Goal: Information Seeking & Learning: Learn about a topic

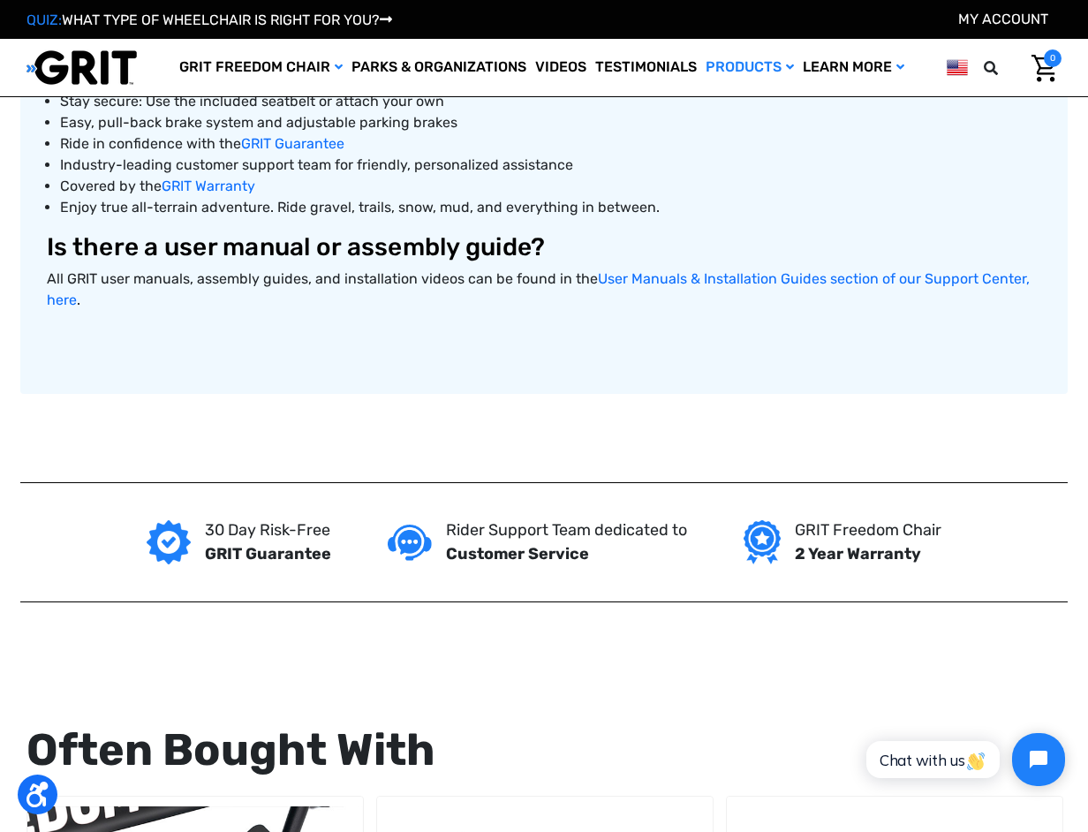
drag, startPoint x: 1002, startPoint y: 373, endPoint x: 822, endPoint y: 212, distance: 241.4
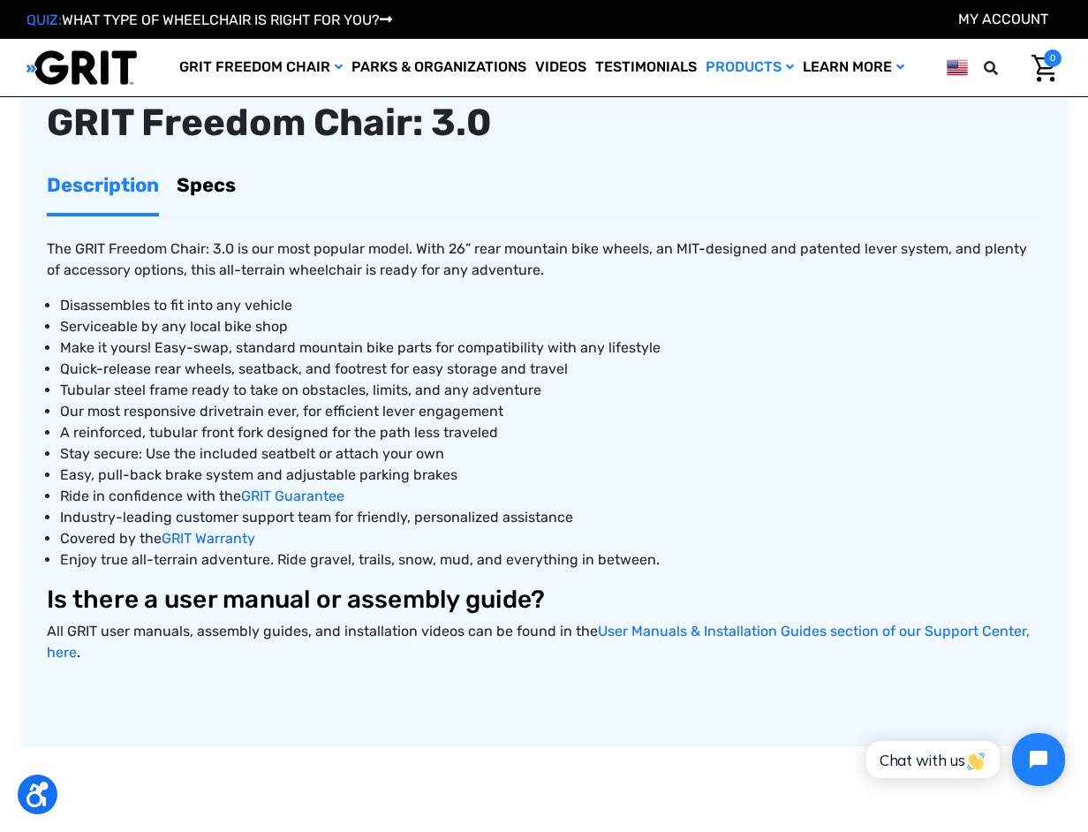
scroll to position [614, 0]
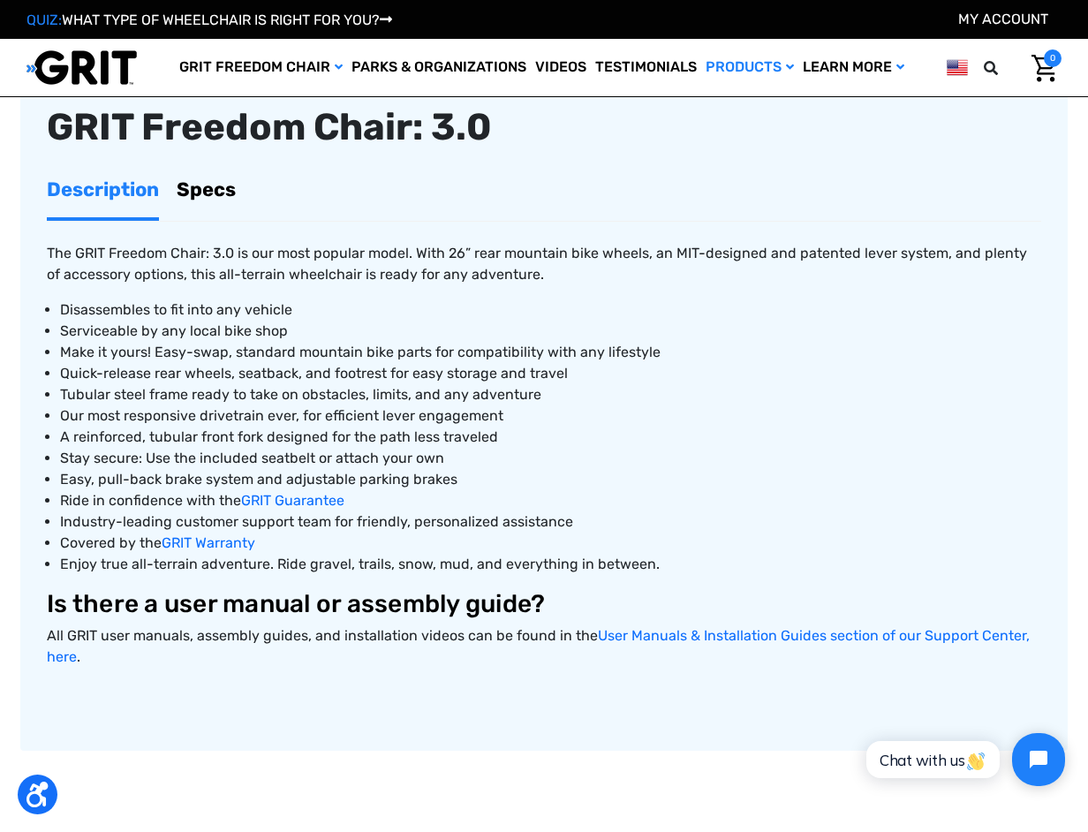
click at [212, 186] on link "Specs" at bounding box center [206, 190] width 59 height 56
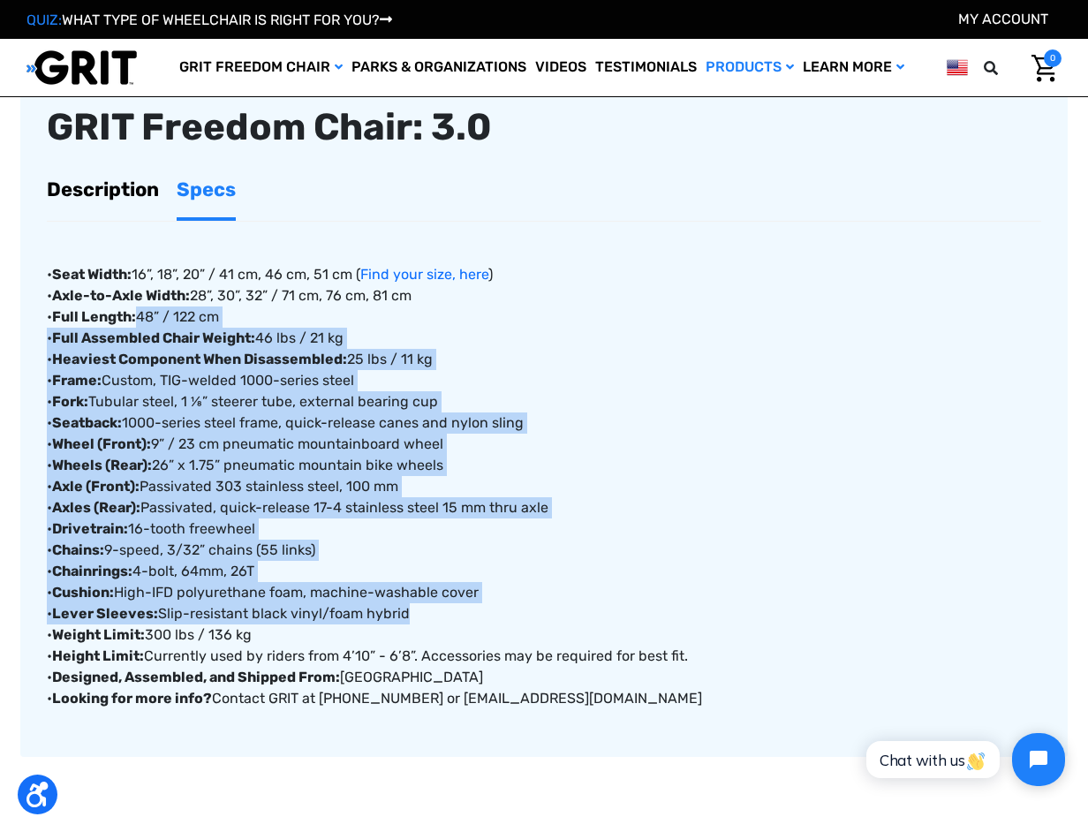
drag, startPoint x: 511, startPoint y: 620, endPoint x: 359, endPoint y: 308, distance: 346.7
click at [359, 308] on div "• Seat Width: 16”, 18”, 20” / 41 cm, 46 cm, 51 cm ( Find your size, here ) • Ax…" at bounding box center [544, 465] width 994 height 487
drag, startPoint x: 359, startPoint y: 308, endPoint x: 590, endPoint y: 384, distance: 242.6
click at [590, 384] on div "• Seat Width: 16”, 18”, 20” / 41 cm, 46 cm, 51 cm ( Find your size, here ) • Ax…" at bounding box center [544, 465] width 994 height 487
click at [527, 448] on div "• Seat Width: 16”, 18”, 20” / 41 cm, 46 cm, 51 cm ( Find your size, here ) • Ax…" at bounding box center [544, 465] width 994 height 487
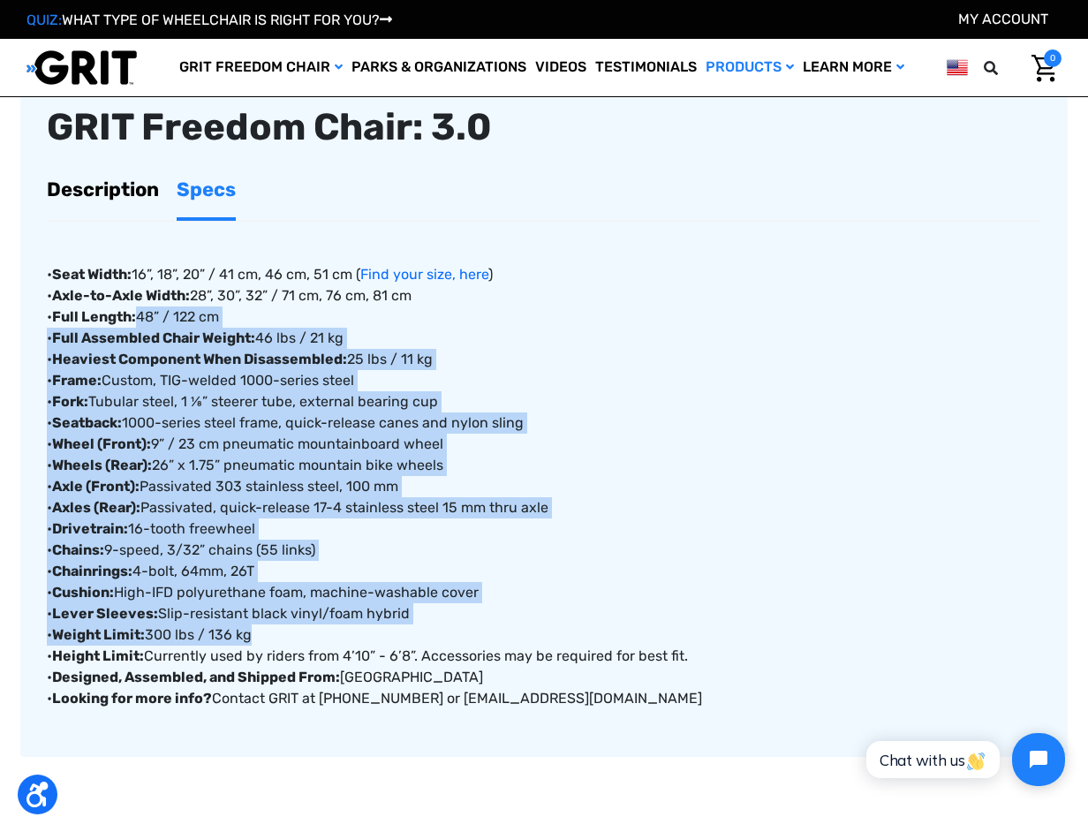
drag, startPoint x: 480, startPoint y: 643, endPoint x: 379, endPoint y: 312, distance: 346.3
click at [379, 312] on div "• Seat Width: 16”, 18”, 20” / 41 cm, 46 cm, 51 cm ( Find your size, here ) • Ax…" at bounding box center [544, 465] width 994 height 487
drag, startPoint x: 379, startPoint y: 312, endPoint x: 484, endPoint y: 474, distance: 193.5
click at [484, 474] on div "• Seat Width: 16”, 18”, 20” / 41 cm, 46 cm, 51 cm ( Find your size, here ) • Ax…" at bounding box center [544, 465] width 994 height 487
click at [484, 559] on div "• Seat Width: 16”, 18”, 20” / 41 cm, 46 cm, 51 cm ( Find your size, here ) • Ax…" at bounding box center [544, 465] width 994 height 487
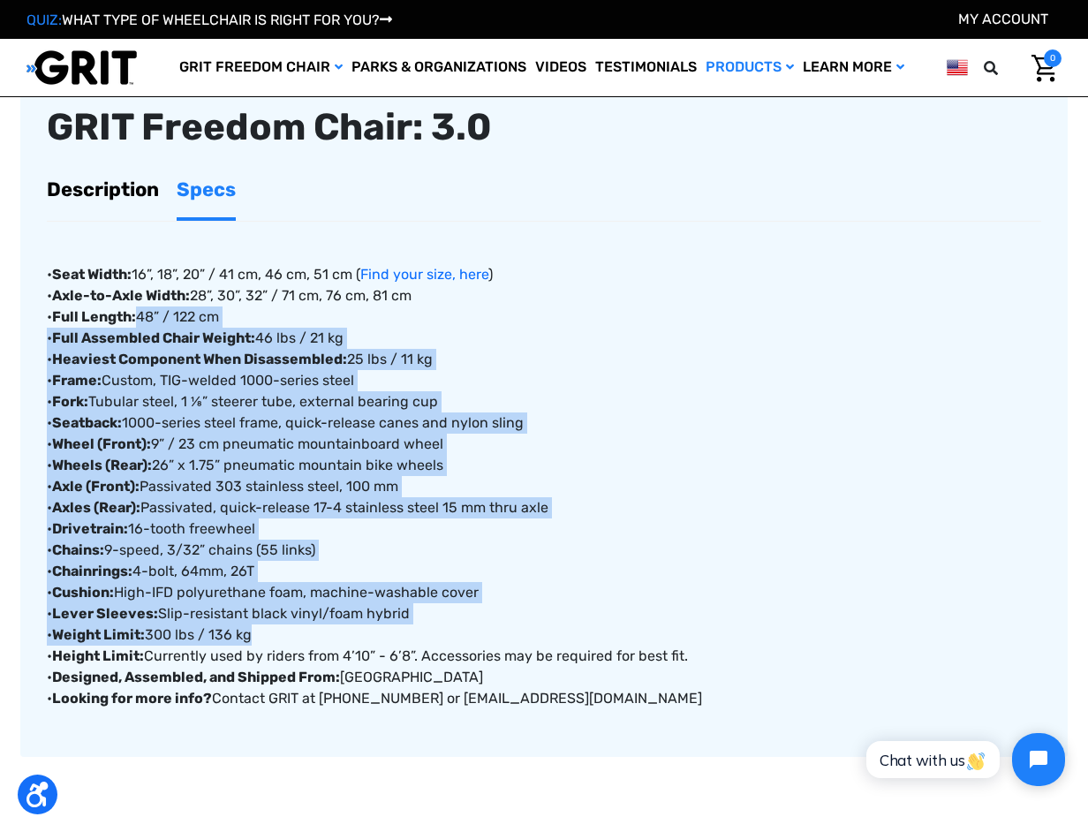
click at [484, 576] on div "• Seat Width: 16”, 18”, 20” / 41 cm, 46 cm, 51 cm ( Find your size, here ) • Ax…" at bounding box center [544, 465] width 994 height 487
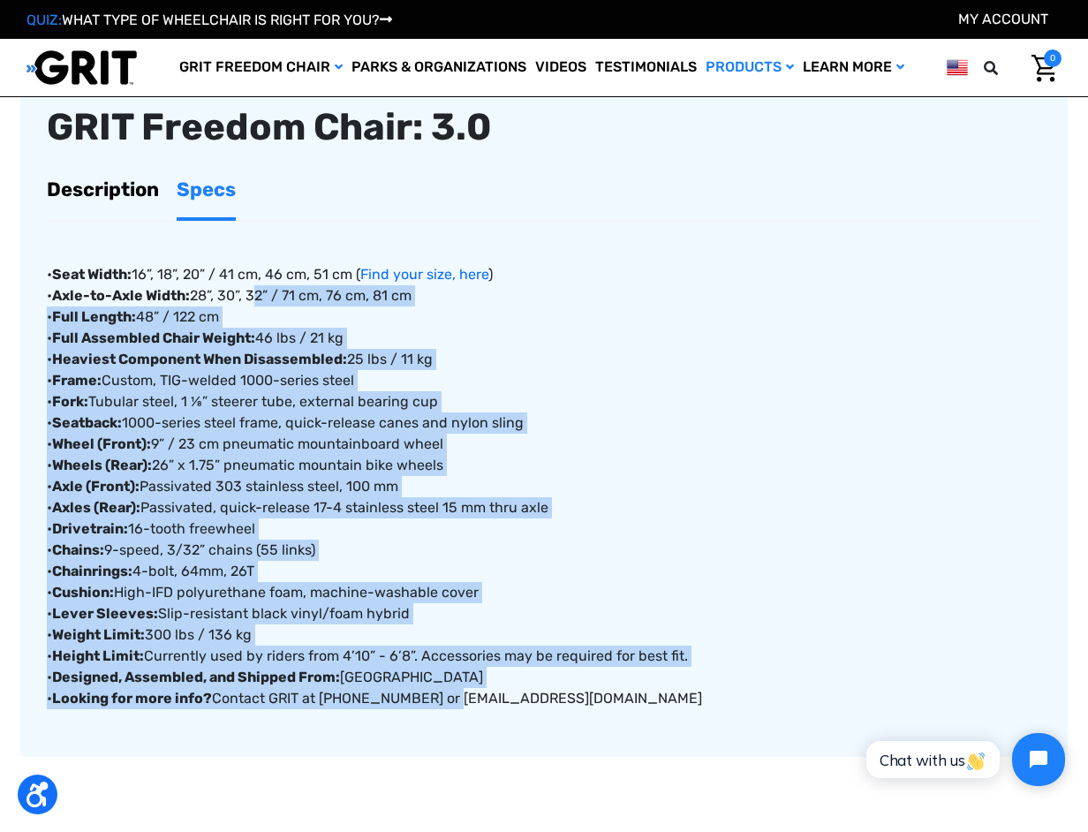
drag, startPoint x: 448, startPoint y: 697, endPoint x: 259, endPoint y: 300, distance: 439.2
click at [259, 300] on div "• Seat Width: 16”, 18”, 20” / 41 cm, 46 cm, 51 cm ( Find your size, here ) • Ax…" at bounding box center [544, 465] width 994 height 487
drag, startPoint x: 259, startPoint y: 300, endPoint x: 518, endPoint y: 464, distance: 306.7
click at [518, 464] on div "• Seat Width: 16”, 18”, 20” / 41 cm, 46 cm, 51 cm ( Find your size, here ) • Ax…" at bounding box center [544, 465] width 994 height 487
click at [512, 519] on div "• Seat Width: 16”, 18”, 20” / 41 cm, 46 cm, 51 cm ( Find your size, here ) • Ax…" at bounding box center [544, 465] width 994 height 487
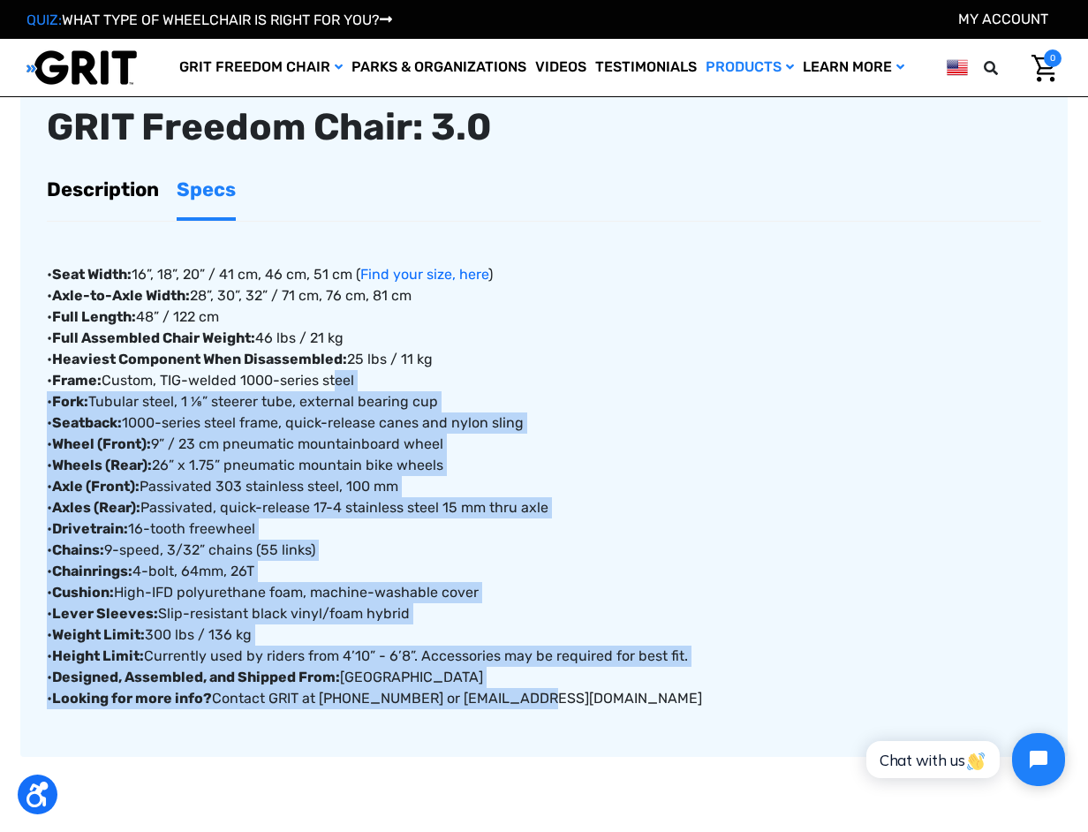
drag, startPoint x: 517, startPoint y: 684, endPoint x: 339, endPoint y: 384, distance: 348.8
click at [339, 384] on div "• Seat Width: 16”, 18”, 20” / 41 cm, 46 cm, 51 cm ( Find your size, here ) • Ax…" at bounding box center [544, 465] width 994 height 487
click at [534, 607] on div "• Seat Width: 16”, 18”, 20” / 41 cm, 46 cm, 51 cm ( Find your size, here ) • Ax…" at bounding box center [544, 465] width 994 height 487
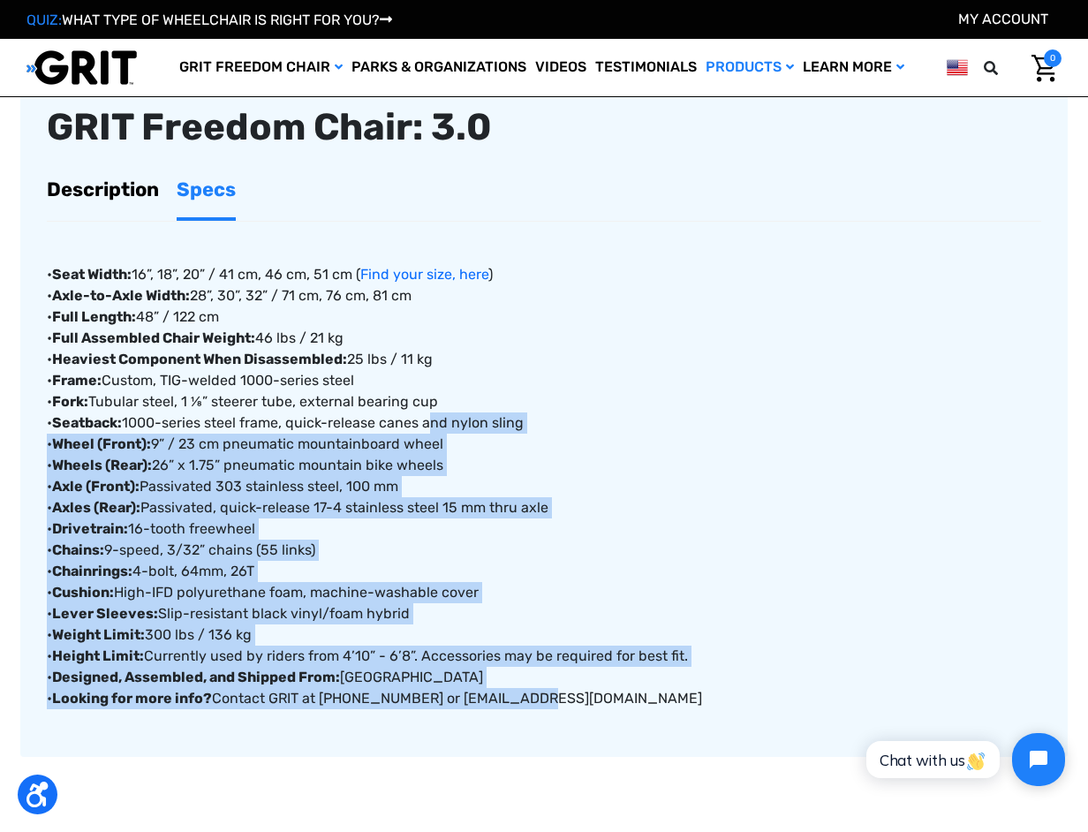
drag, startPoint x: 529, startPoint y: 689, endPoint x: 433, endPoint y: 426, distance: 280.2
click at [433, 426] on div "• Seat Width: 16”, 18”, 20” / 41 cm, 46 cm, 51 cm ( Find your size, here ) • Ax…" at bounding box center [544, 465] width 994 height 487
drag, startPoint x: 433, startPoint y: 426, endPoint x: 601, endPoint y: 531, distance: 198.7
click at [601, 531] on div "• Seat Width: 16”, 18”, 20” / 41 cm, 46 cm, 51 cm ( Find your size, here ) • Ax…" at bounding box center [544, 465] width 994 height 487
click at [586, 476] on div "• Seat Width: 16”, 18”, 20” / 41 cm, 46 cm, 51 cm ( Find your size, here ) • Ax…" at bounding box center [544, 465] width 994 height 487
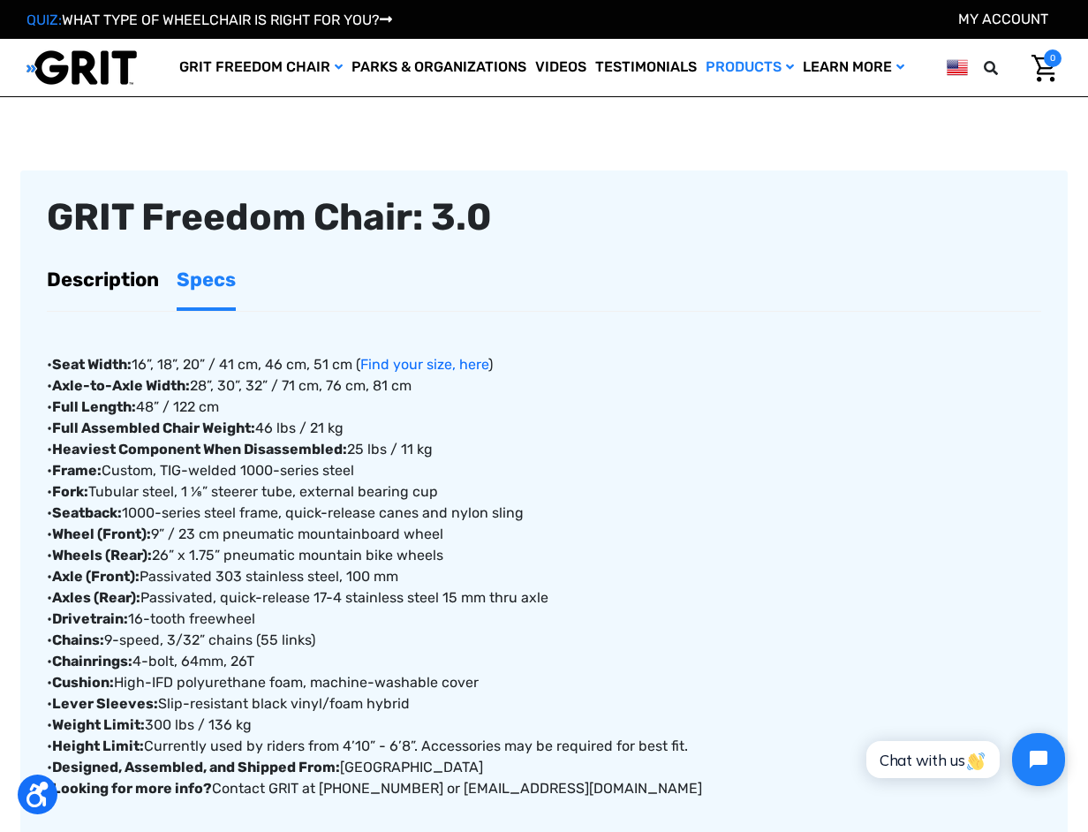
drag, startPoint x: 615, startPoint y: 568, endPoint x: 582, endPoint y: 472, distance: 101.1
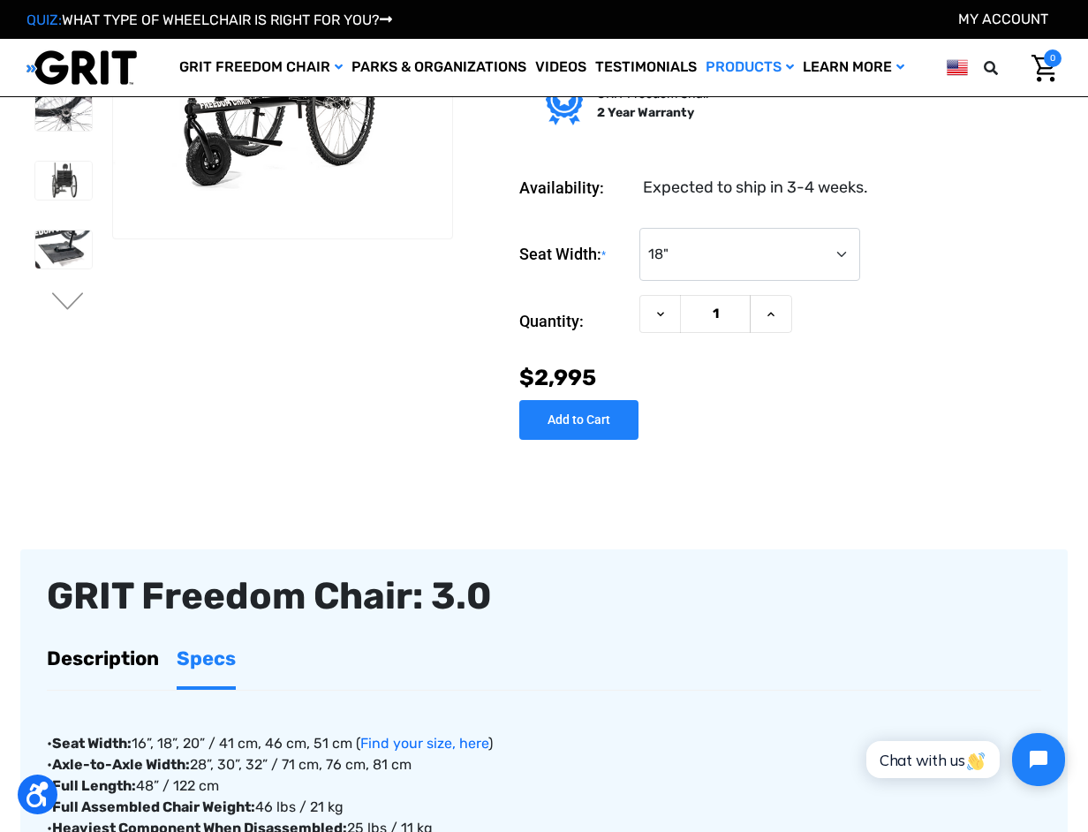
scroll to position [0, 0]
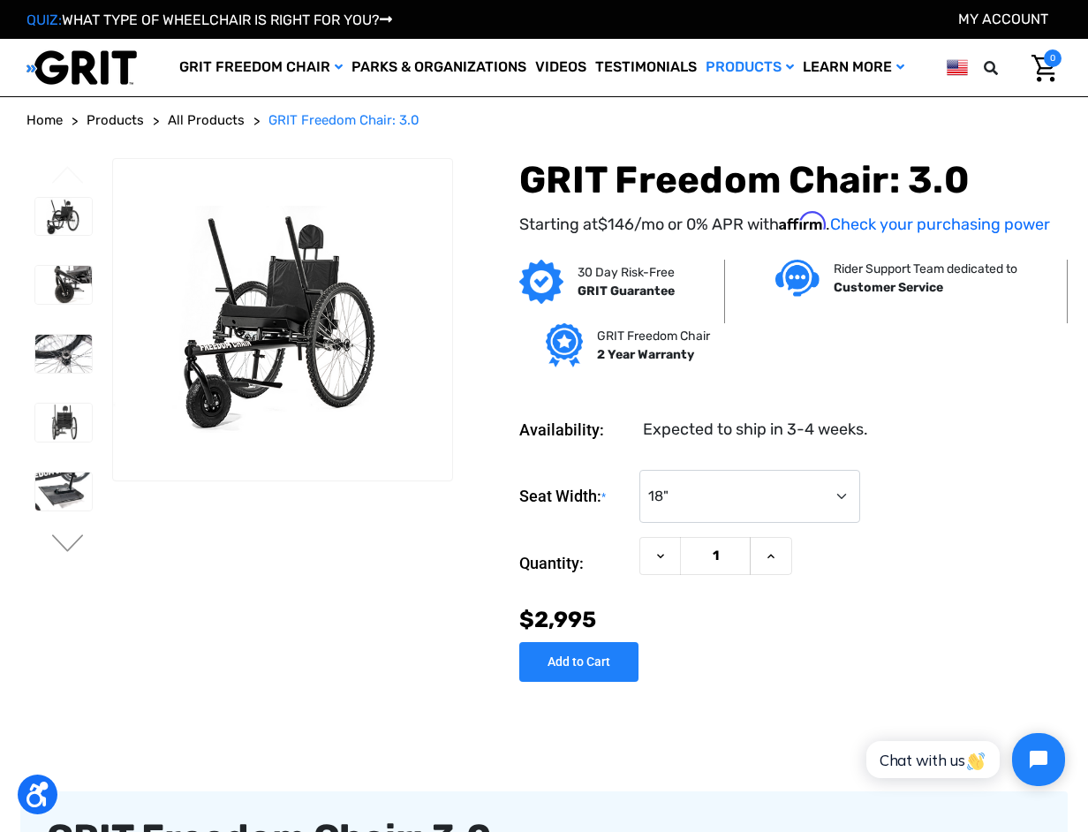
click at [883, 470] on div "Seat Width: * Choose Options 16" 18" 20"" at bounding box center [790, 497] width 542 height 54
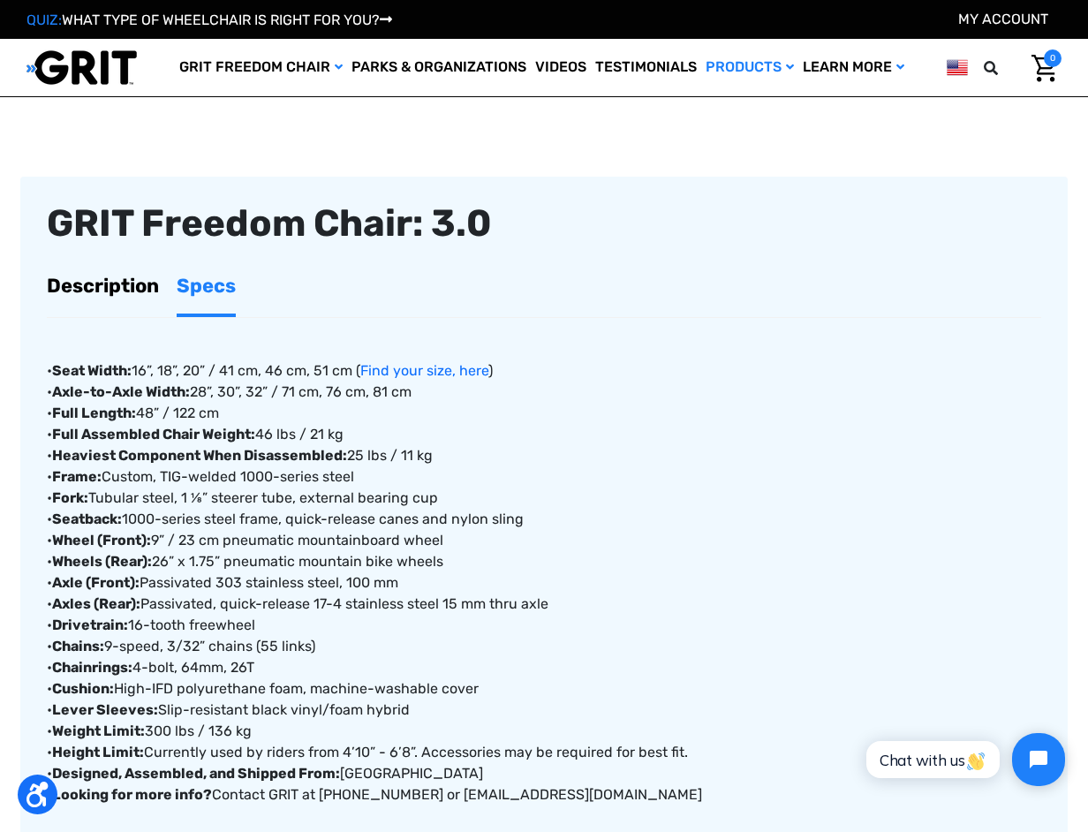
scroll to position [441, 0]
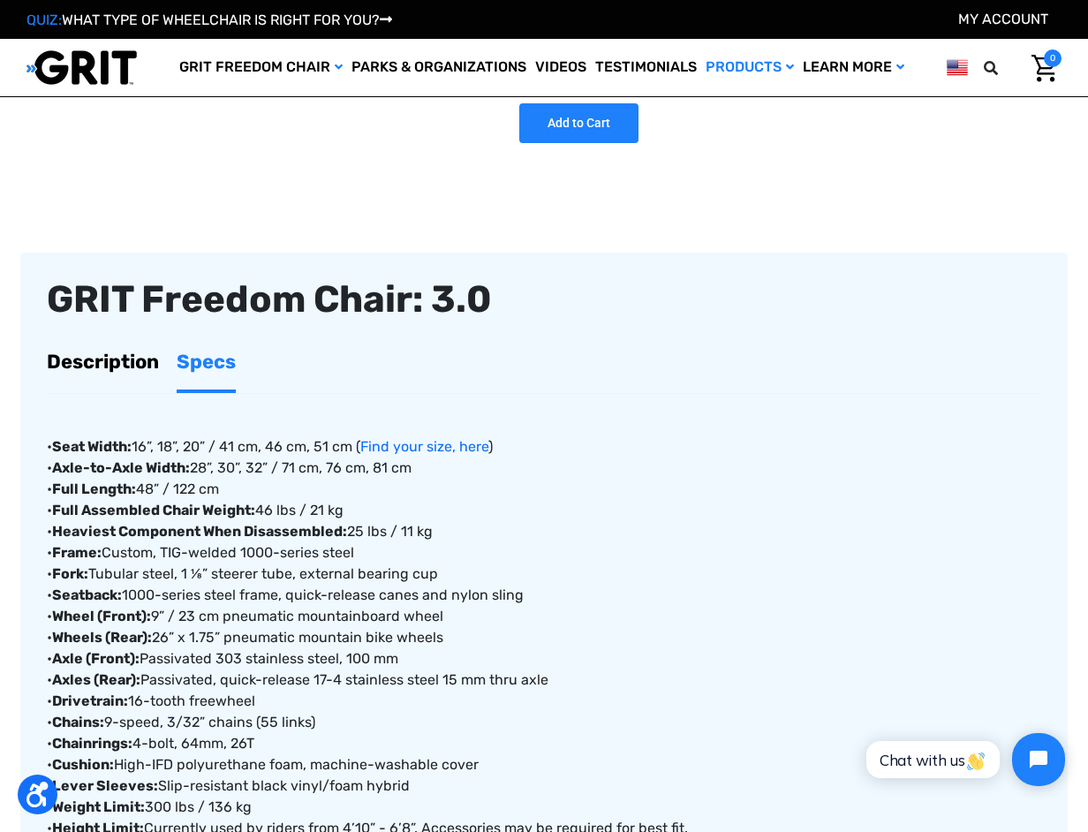
click at [728, 572] on div "• Seat Width: 16”, 18”, 20” / 41 cm, 46 cm, 51 cm ( Find your size, here ) • Ax…" at bounding box center [544, 637] width 994 height 487
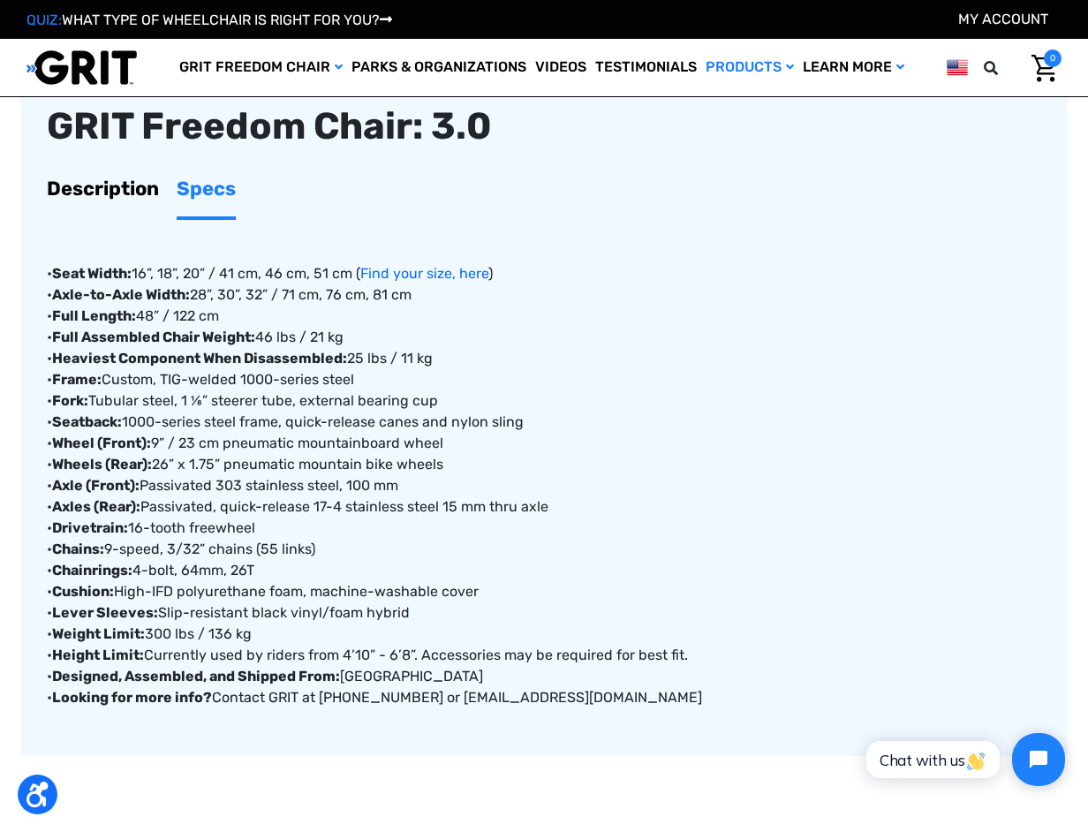
scroll to position [618, 0]
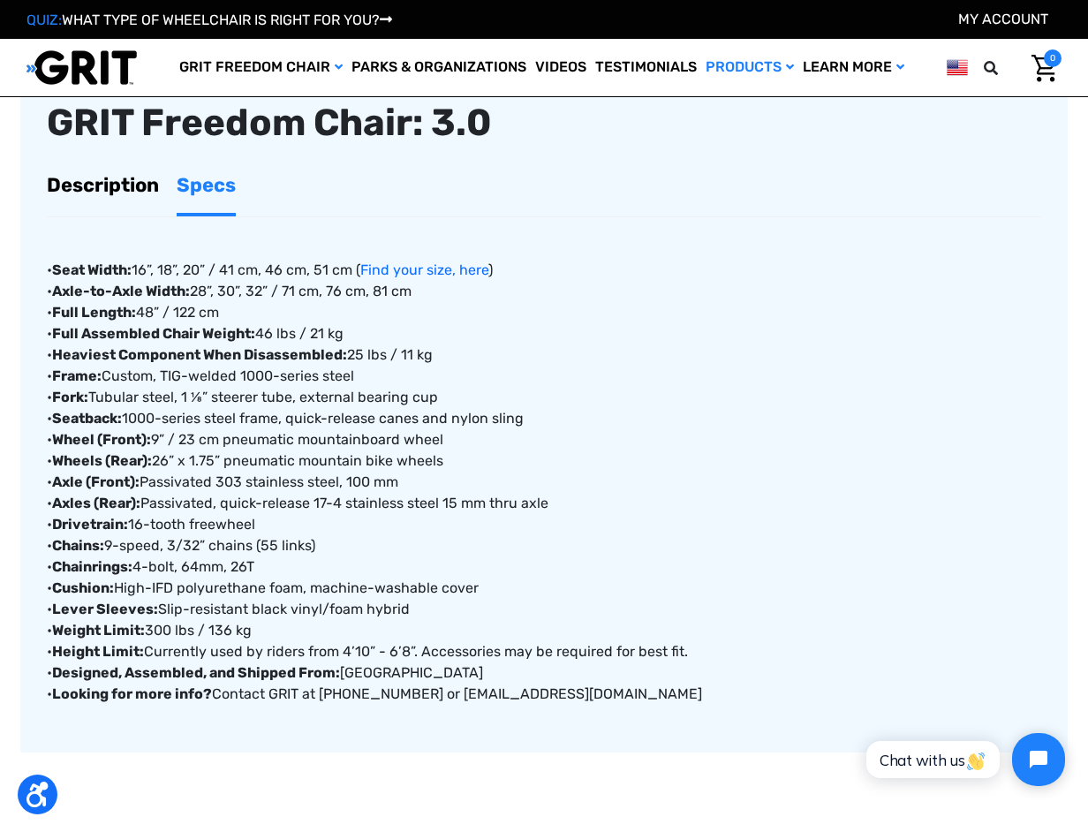
click at [845, 366] on div "• Seat Width: 16”, 18”, 20” / 41 cm, 46 cm, 51 cm ( Find your size, here ) • Ax…" at bounding box center [544, 460] width 994 height 487
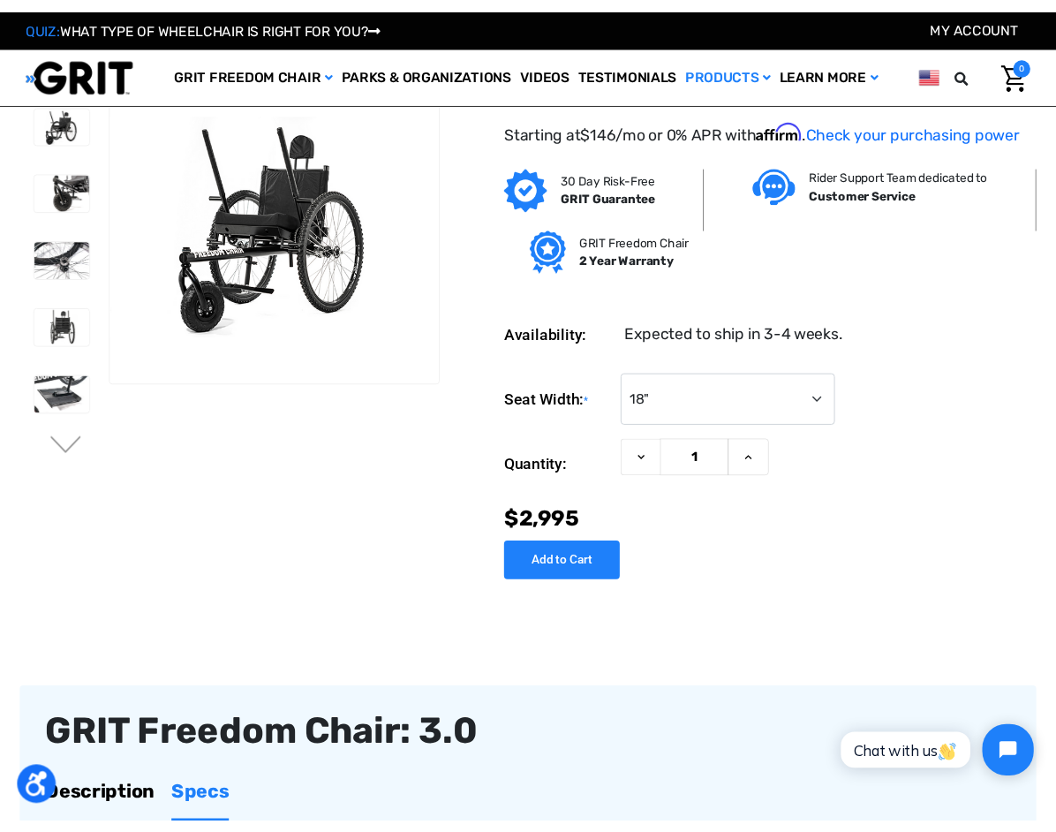
scroll to position [0, 0]
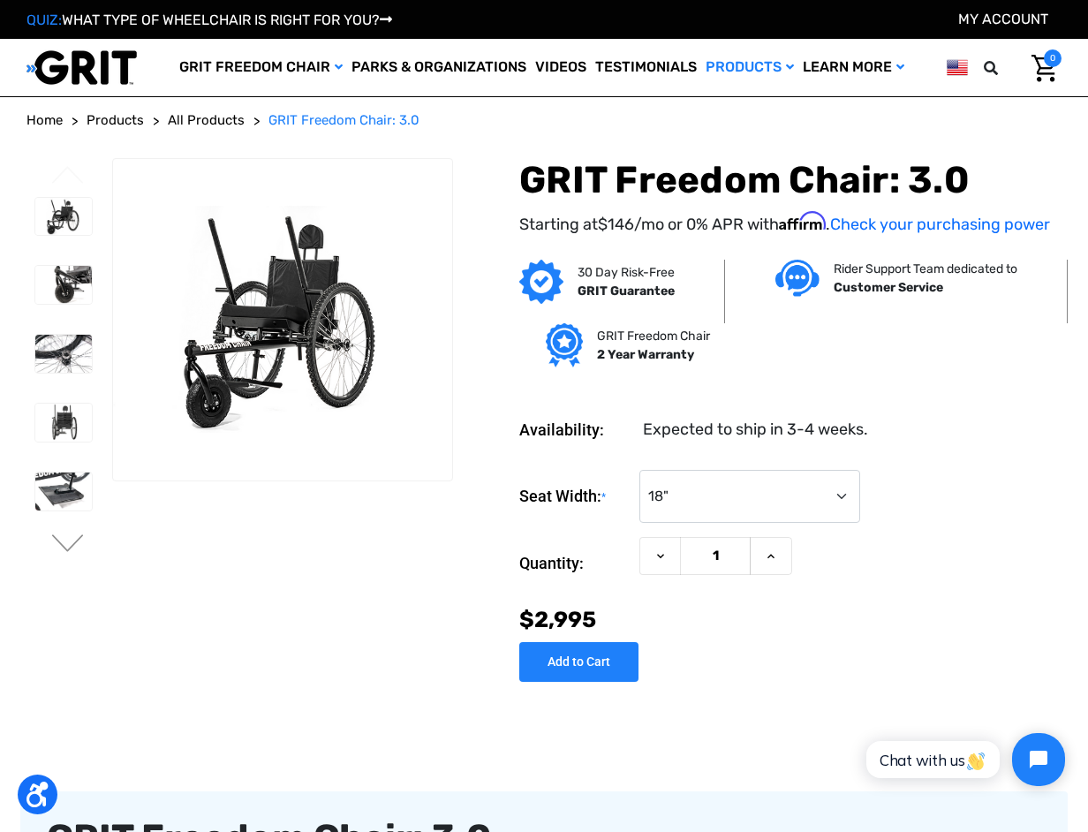
drag, startPoint x: 529, startPoint y: 104, endPoint x: 523, endPoint y: 32, distance: 72.7
click at [957, 570] on div "Quantity: Decrease Quantity of GRIT Freedom Chair: 3.0 1 Increase Quantity of G…" at bounding box center [790, 563] width 542 height 53
click at [417, 540] on section "Previous Next" at bounding box center [239, 409] width 439 height 502
click at [378, 558] on section "Previous Next" at bounding box center [239, 409] width 439 height 502
click at [942, 485] on div "Seat Width: * Choose Options 16" 18" 20"" at bounding box center [790, 497] width 542 height 54
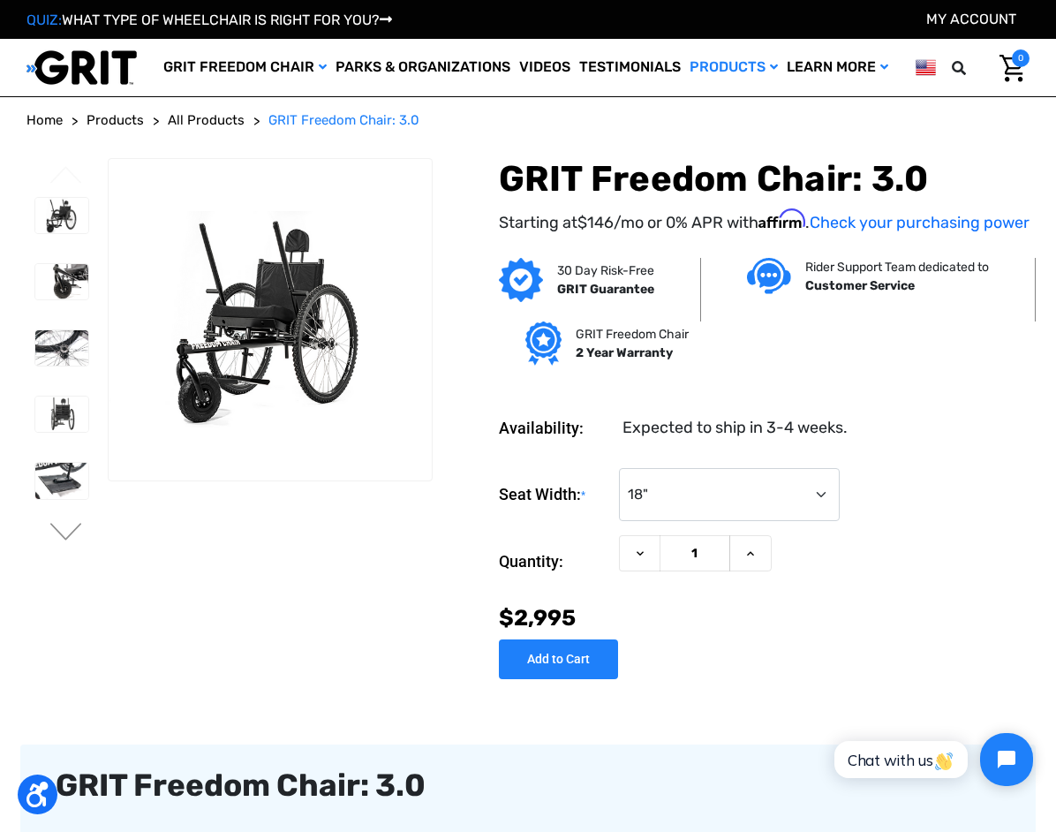
drag, startPoint x: 951, startPoint y: 541, endPoint x: 834, endPoint y: 366, distance: 211.3
